Goal: Task Accomplishment & Management: Complete application form

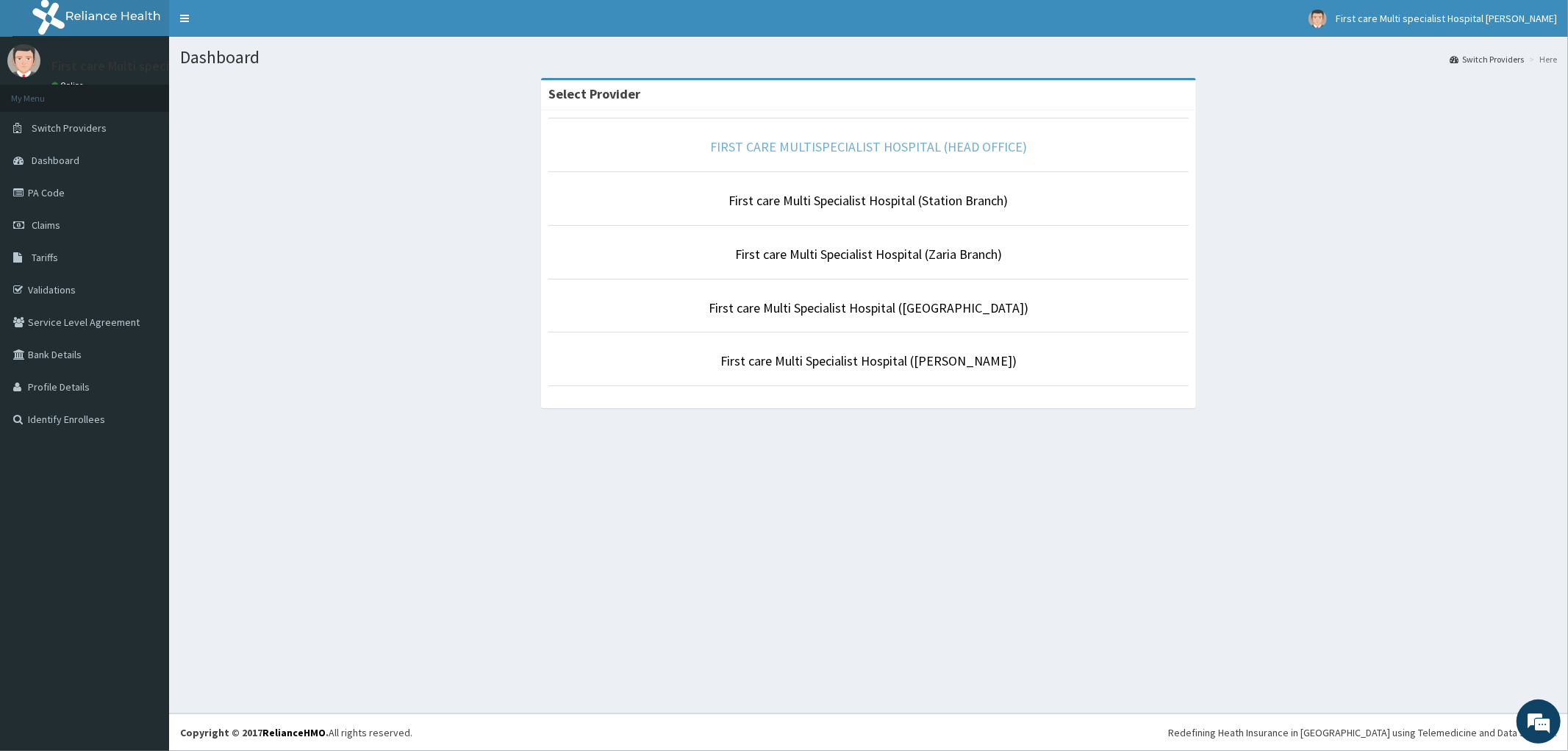
click at [774, 145] on link "FIRST CARE MULTISPECIALIST HOSPITAL (HEAD OFFICE)" at bounding box center [868, 146] width 317 height 17
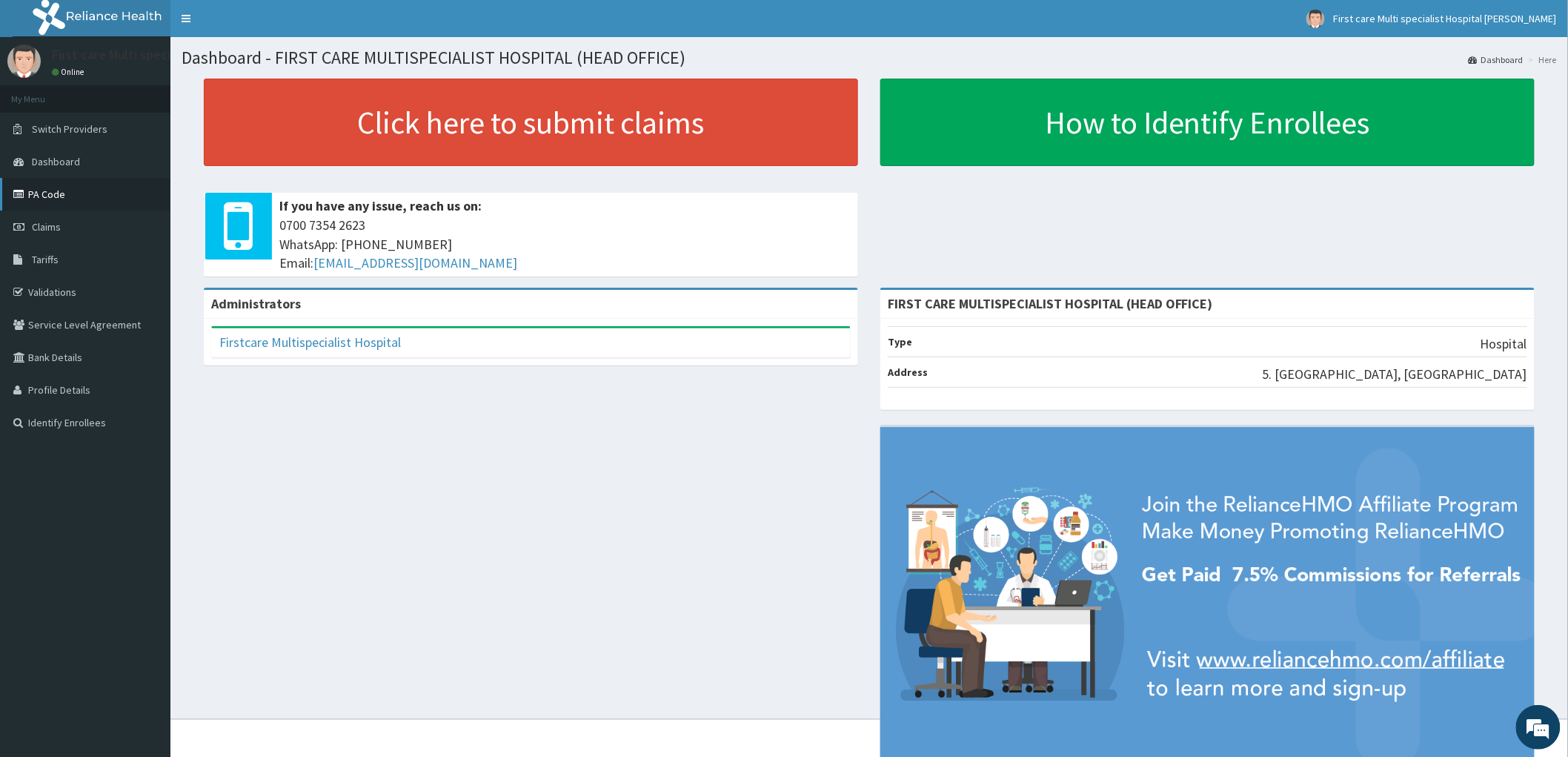
click at [71, 193] on link "PA Code" at bounding box center [85, 194] width 170 height 33
click at [43, 227] on span "Claims" at bounding box center [47, 227] width 29 height 14
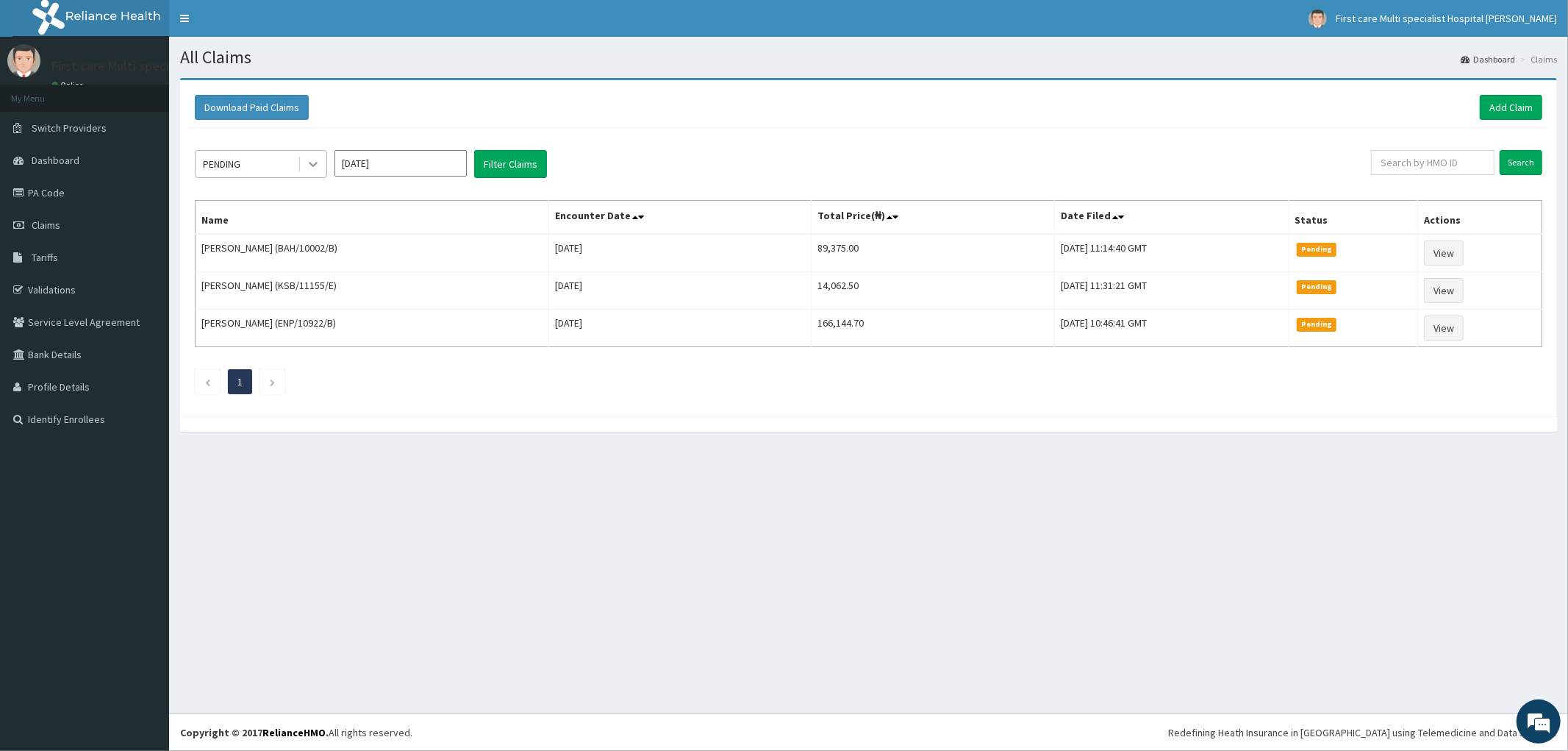
click at [309, 172] on div at bounding box center [313, 164] width 26 height 26
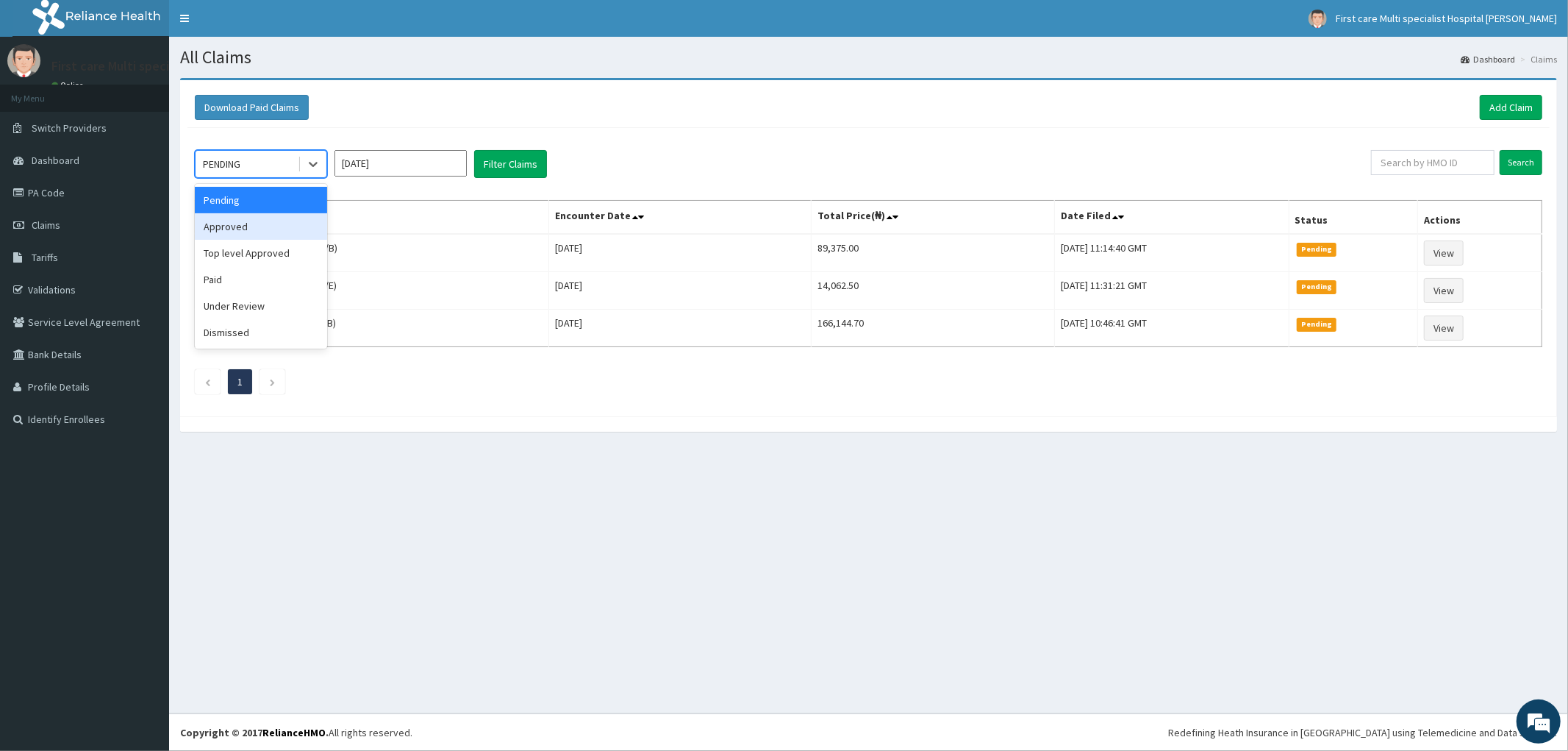
click at [274, 231] on div "Approved" at bounding box center [261, 226] width 132 height 26
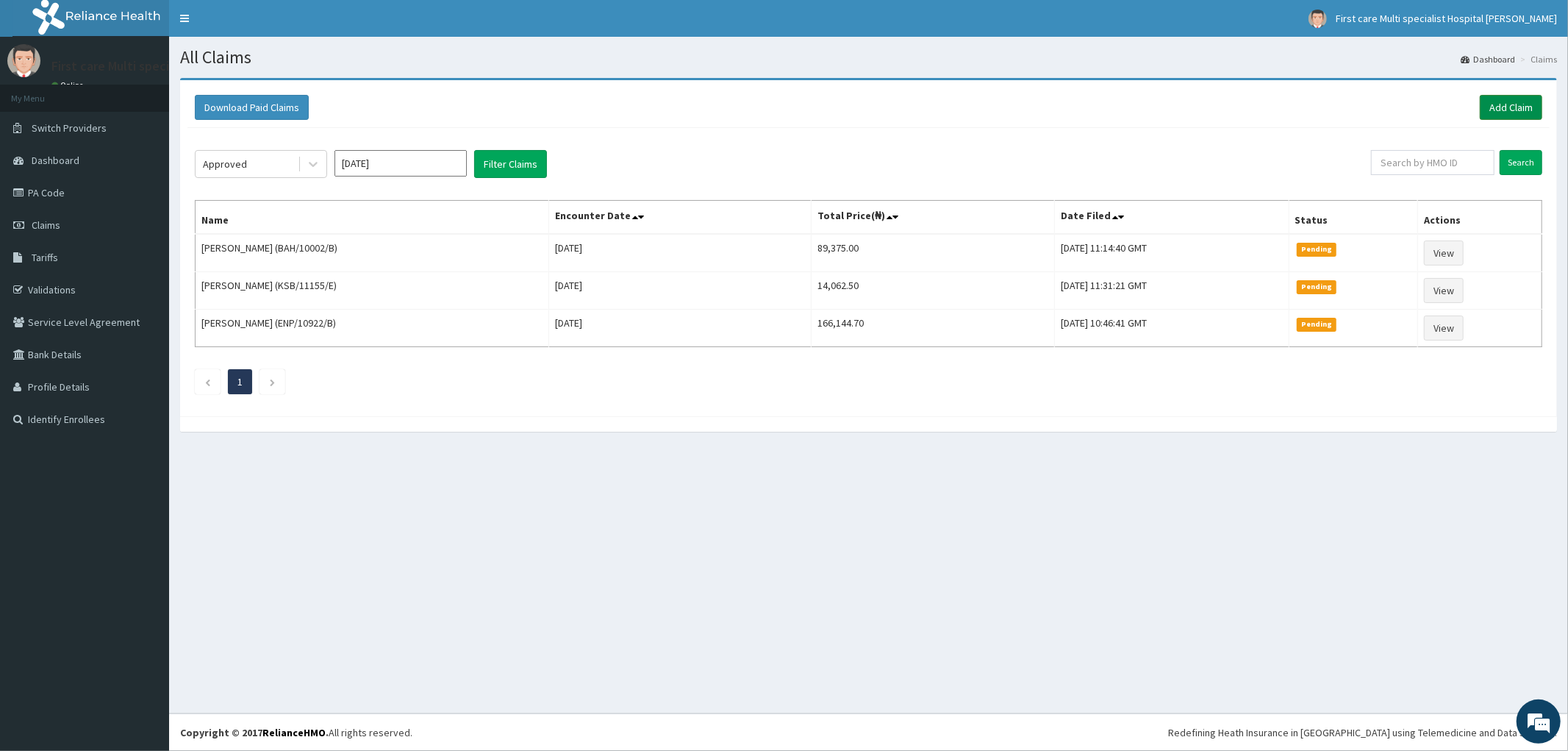
click at [1496, 108] on link "Add Claim" at bounding box center [1511, 107] width 62 height 25
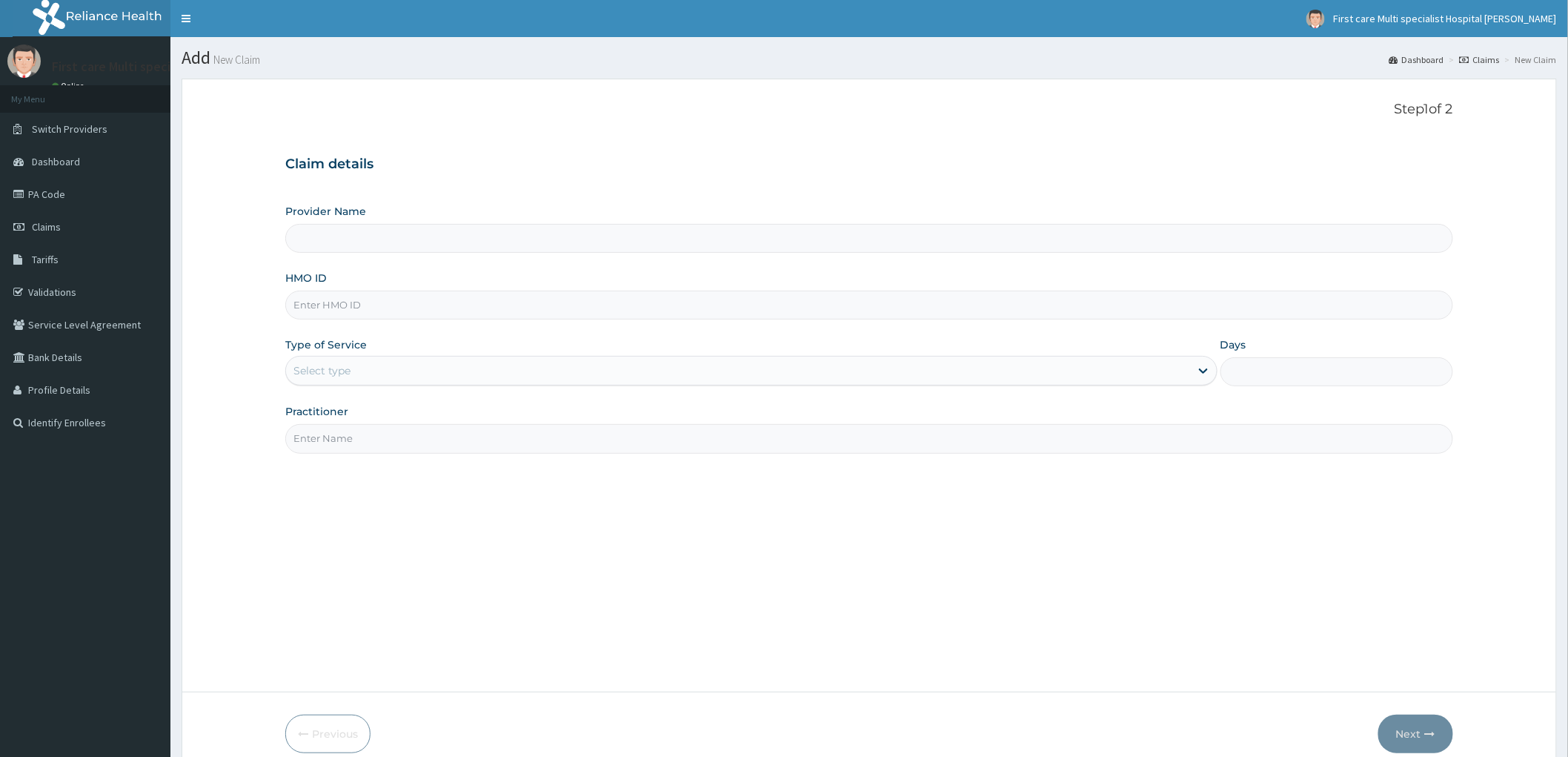
type input "FIRST CARE MULTISPECIALIST HOSPITAL (HEAD OFFICE)"
click at [315, 305] on input "HMO ID" at bounding box center [869, 305] width 1168 height 29
paste input "KSB/11084/A"
type input "KSB/11084/A"
click at [307, 374] on div "Select type" at bounding box center [322, 371] width 57 height 14
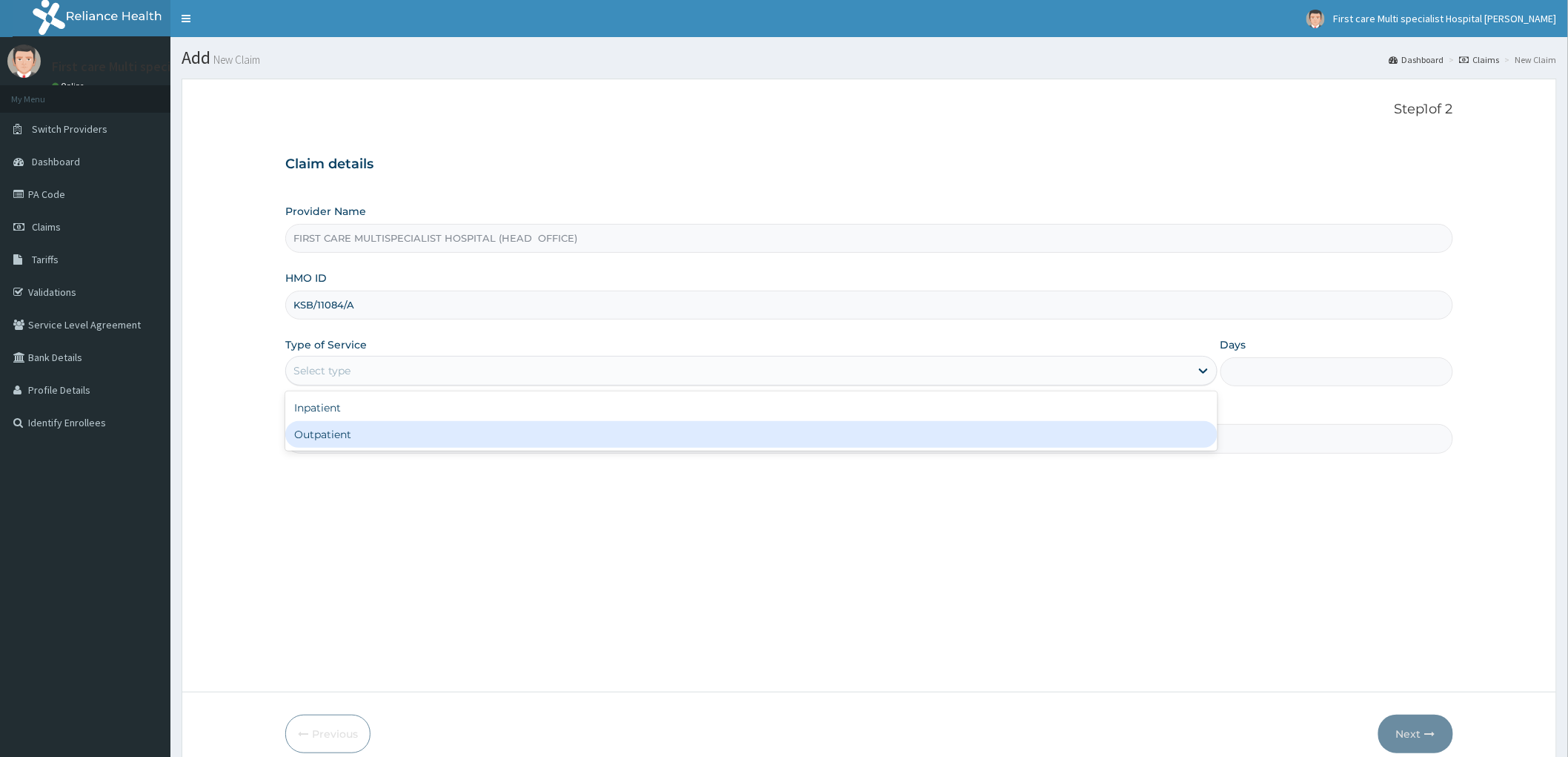
click at [306, 430] on div "Outpatient" at bounding box center [751, 434] width 932 height 27
type input "1"
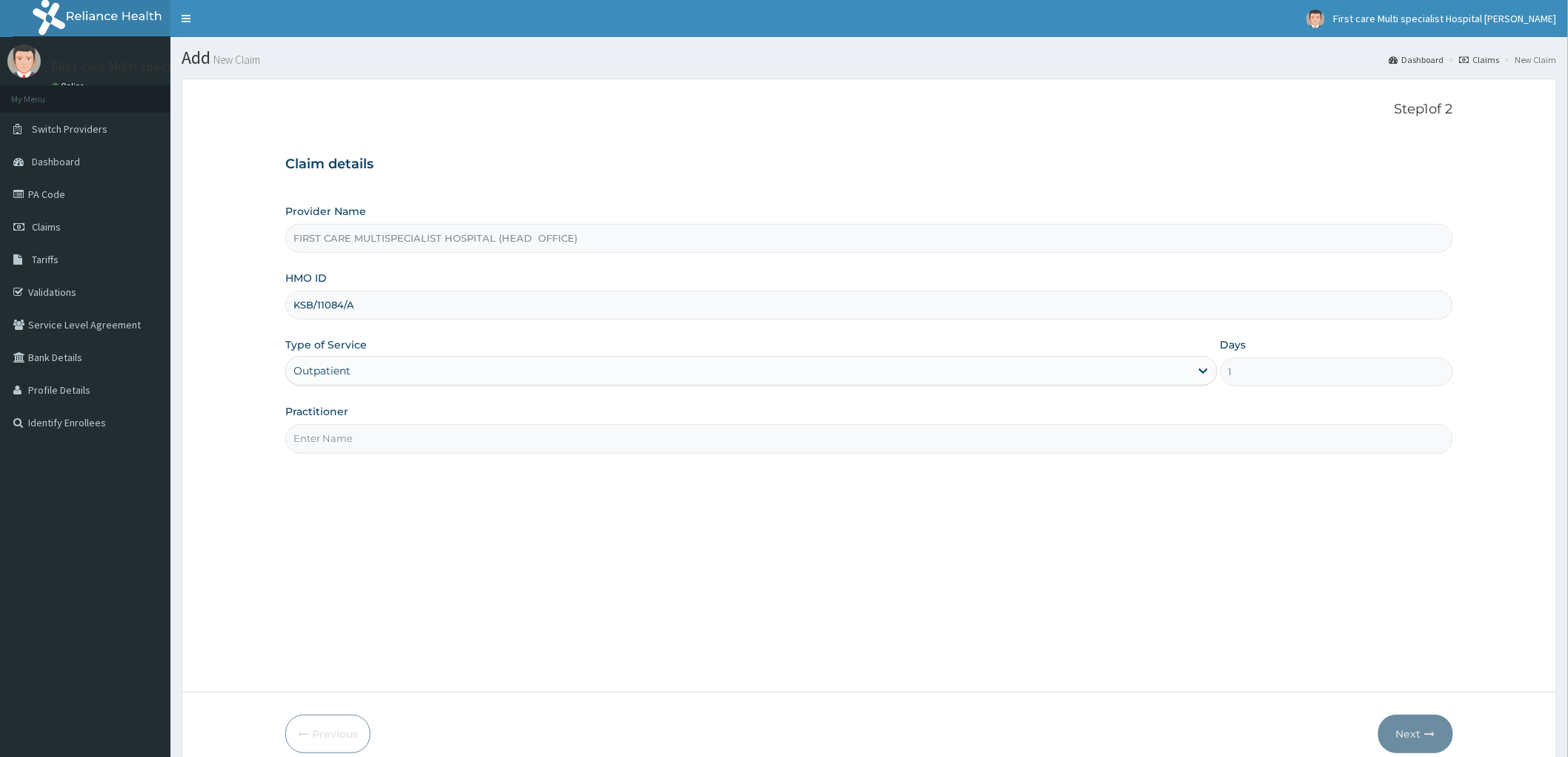
click at [316, 430] on input "Practitioner" at bounding box center [869, 438] width 1168 height 29
type input "DOCTOR [PERSON_NAME]"
click at [1410, 727] on button "Next" at bounding box center [1415, 734] width 75 height 39
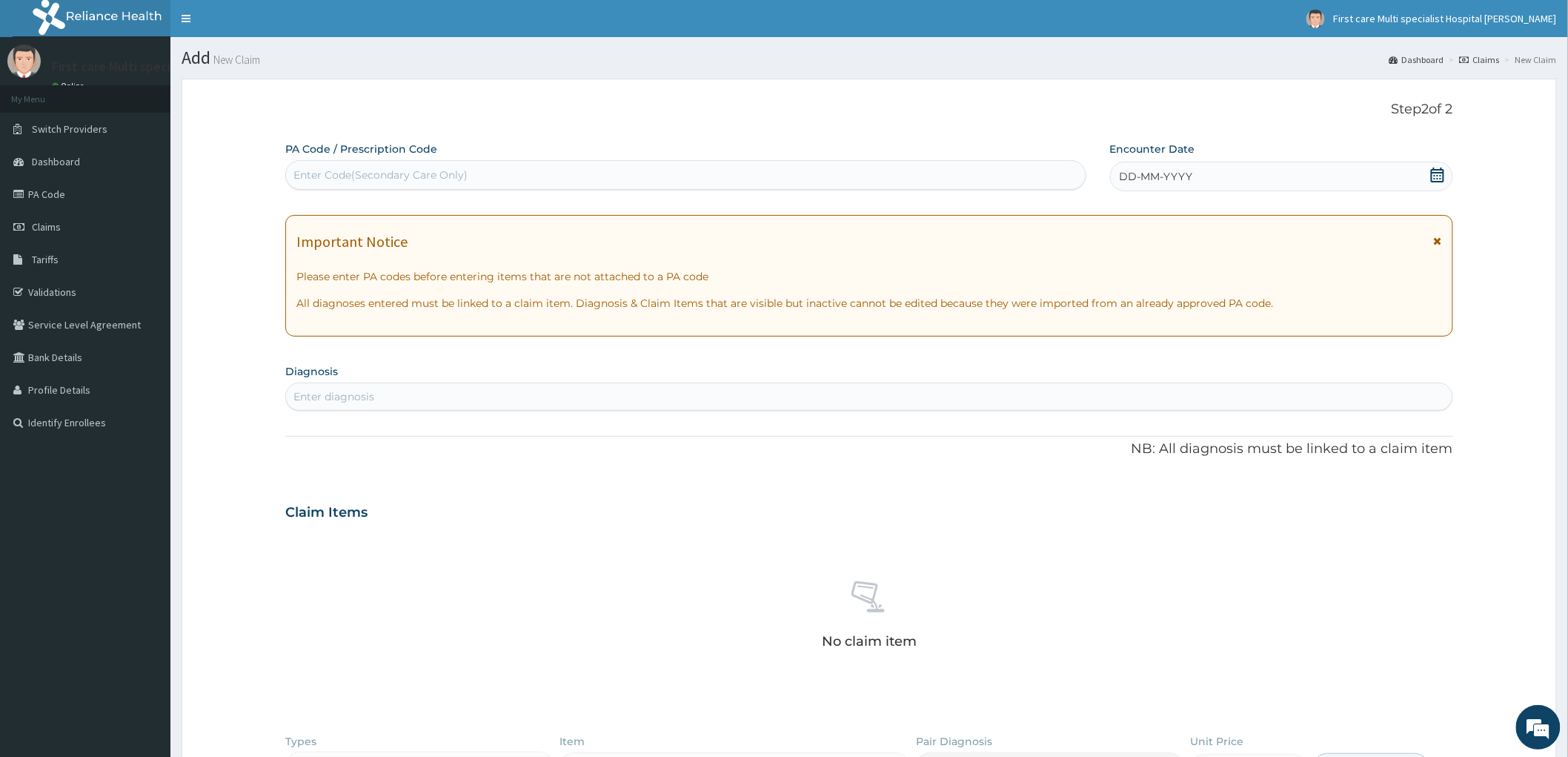
click at [307, 179] on div "Enter Code(Secondary Care Only)" at bounding box center [380, 175] width 174 height 14
paste input "PA/0041BB"
type input "PA/0041BB"
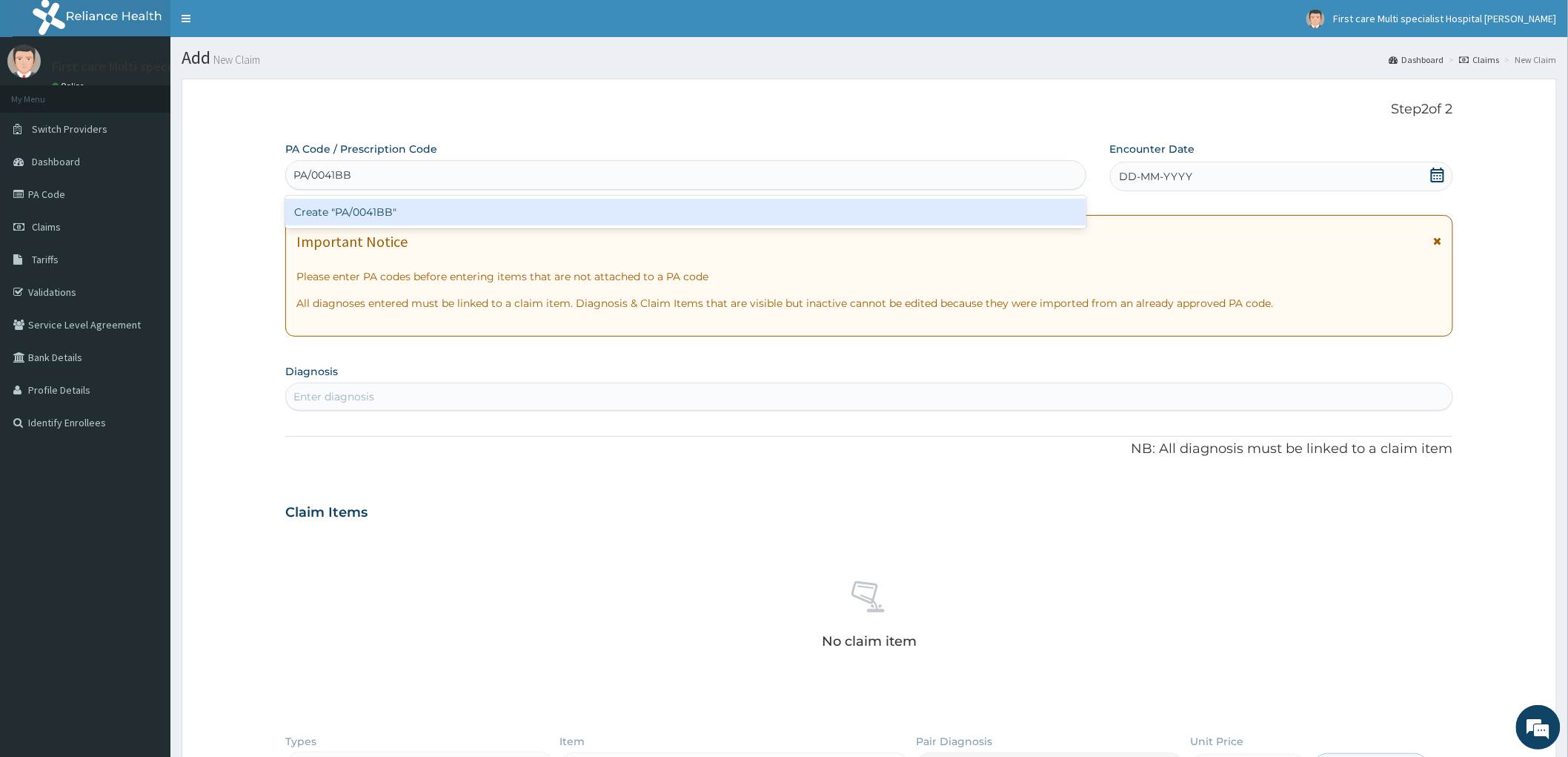
click at [309, 212] on div "Create "PA/0041BB"" at bounding box center [686, 212] width 801 height 27
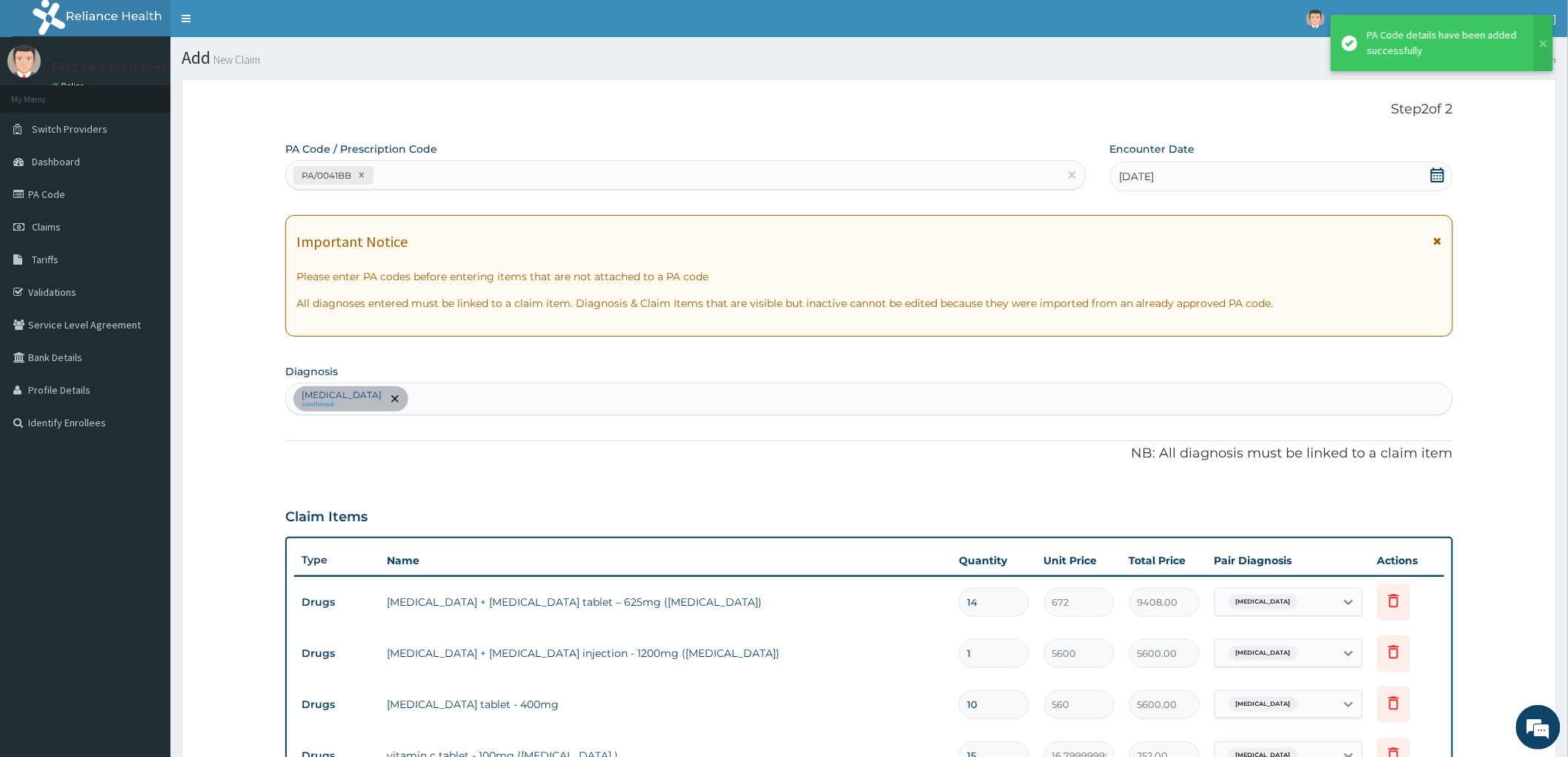
scroll to position [686, 0]
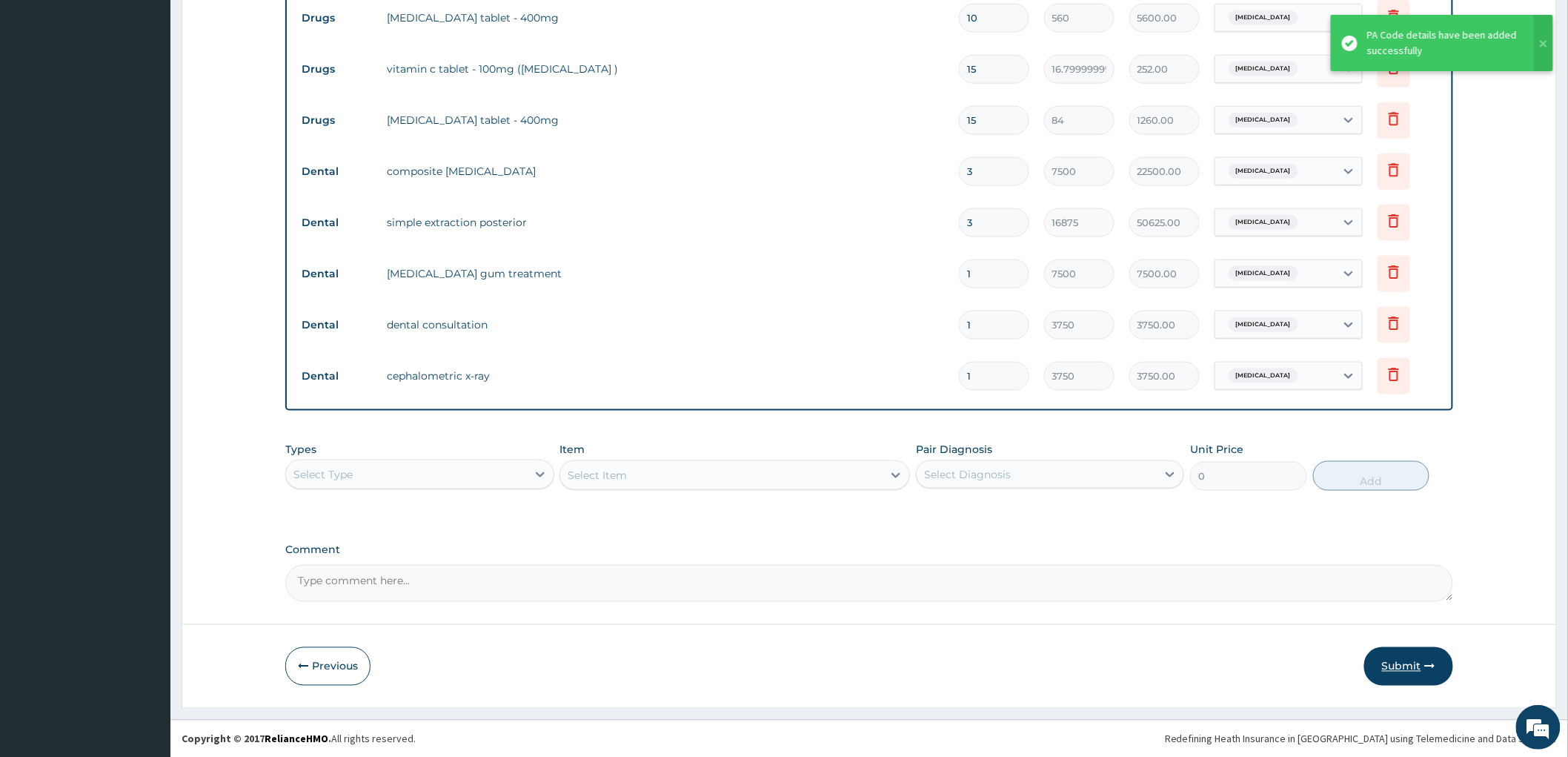
click at [1399, 664] on button "Submit" at bounding box center [1409, 667] width 89 height 39
